Goal: Manage account settings

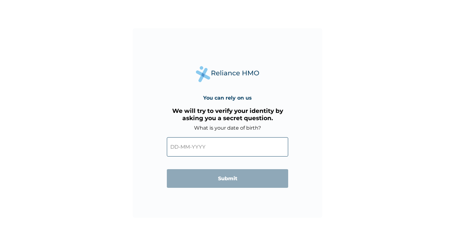
click at [200, 147] on input "text" at bounding box center [227, 146] width 121 height 19
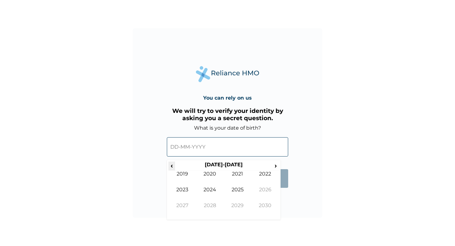
click at [174, 168] on span "‹" at bounding box center [172, 166] width 7 height 8
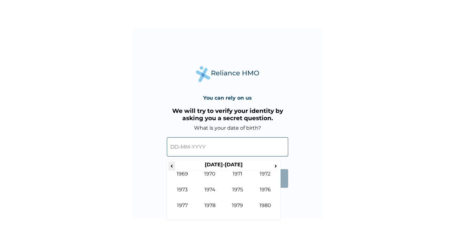
click at [174, 168] on span "‹" at bounding box center [172, 166] width 7 height 8
click at [276, 166] on span "›" at bounding box center [276, 166] width 7 height 8
click at [214, 189] on td "1984" at bounding box center [210, 195] width 28 height 16
click at [237, 189] on td "Jul" at bounding box center [238, 195] width 28 height 16
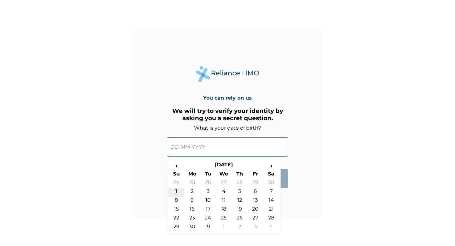
click at [180, 192] on td "1" at bounding box center [177, 192] width 16 height 9
type input "01-07-1984"
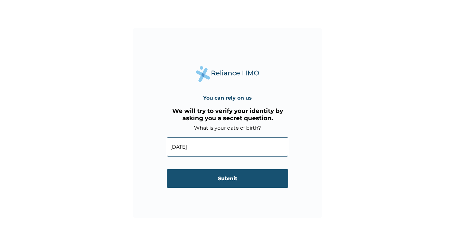
click at [238, 178] on input "Submit" at bounding box center [227, 178] width 121 height 19
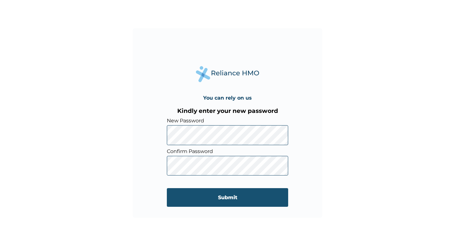
click at [213, 197] on input "Submit" at bounding box center [227, 197] width 121 height 19
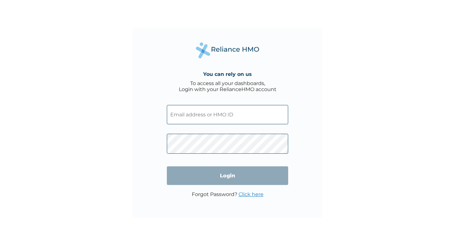
click at [185, 114] on input "text" at bounding box center [227, 114] width 121 height 19
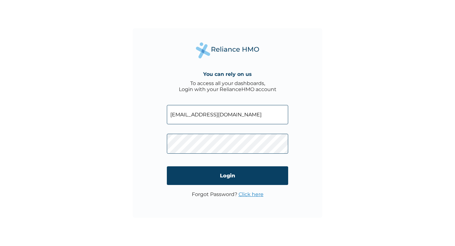
type input "temitope.ariyo@propetrolltd.com"
click input "Login" at bounding box center [227, 175] width 121 height 19
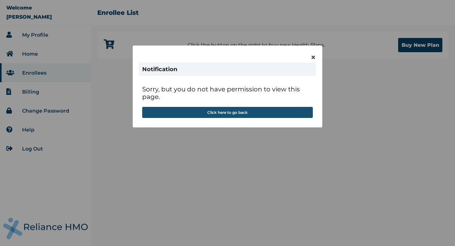
click at [210, 115] on button "Click here to go back" at bounding box center [227, 112] width 171 height 11
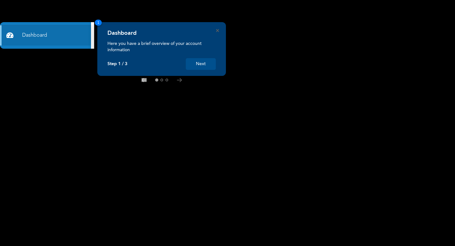
click at [197, 65] on button "Next" at bounding box center [201, 64] width 30 height 12
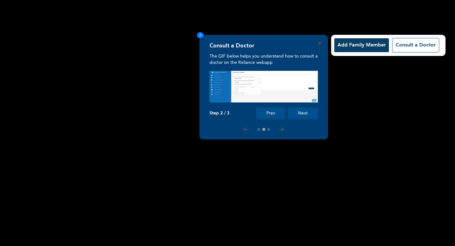
click at [308, 110] on button "Next" at bounding box center [303, 114] width 30 height 12
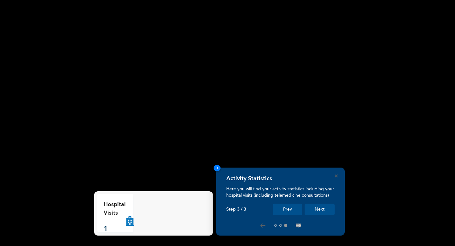
click at [319, 209] on button "Next" at bounding box center [320, 210] width 30 height 12
click at [322, 211] on button "Next" at bounding box center [320, 210] width 30 height 12
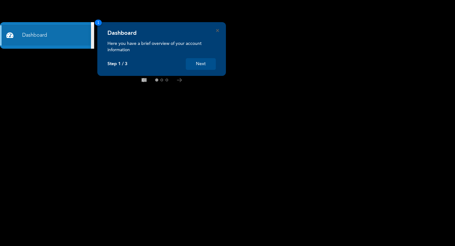
click at [205, 60] on button "Next" at bounding box center [201, 64] width 30 height 12
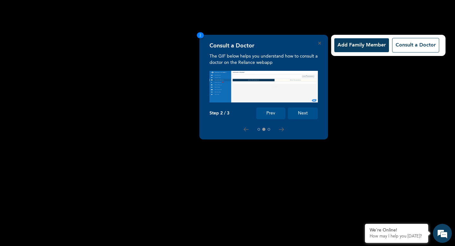
click at [308, 115] on button "Next" at bounding box center [303, 114] width 30 height 12
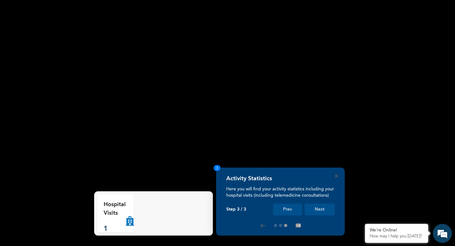
click at [318, 210] on button "Next" at bounding box center [320, 210] width 30 height 12
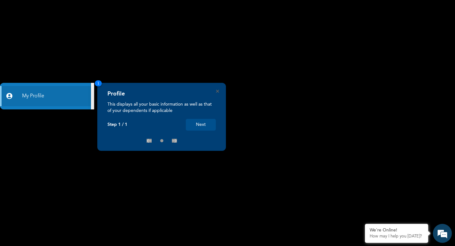
click at [202, 124] on button "Next" at bounding box center [201, 125] width 30 height 12
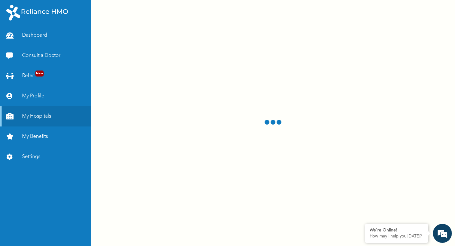
click at [38, 34] on link "Dashboard" at bounding box center [45, 35] width 91 height 20
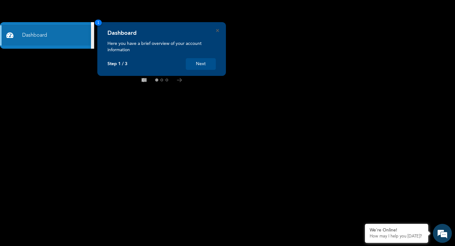
click at [198, 64] on button "Next" at bounding box center [201, 64] width 30 height 12
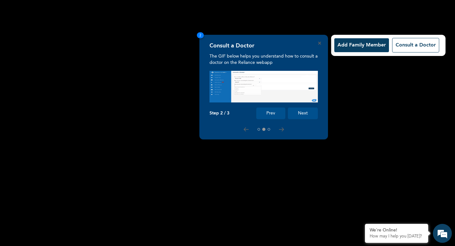
click at [301, 115] on button "Next" at bounding box center [303, 114] width 30 height 12
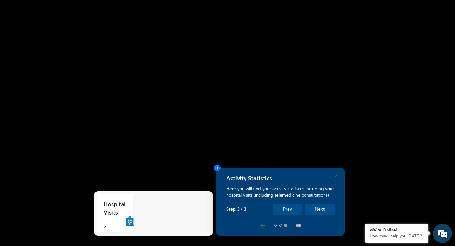
click at [320, 211] on button "Next" at bounding box center [320, 210] width 30 height 12
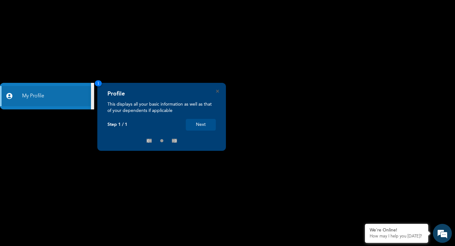
click at [205, 127] on button "Next" at bounding box center [201, 125] width 30 height 12
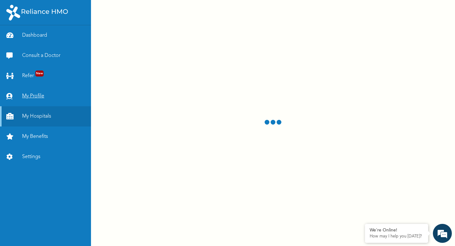
click at [33, 95] on link "My Profile" at bounding box center [45, 96] width 91 height 20
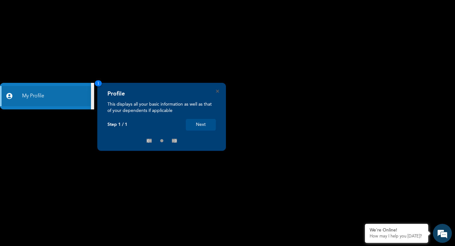
click at [219, 93] on div "Profile This displays all your basic information as well as that of your depend…" at bounding box center [161, 117] width 129 height 68
click at [34, 96] on link "My Profile" at bounding box center [45, 96] width 91 height 20
